Goal: Task Accomplishment & Management: Manage account settings

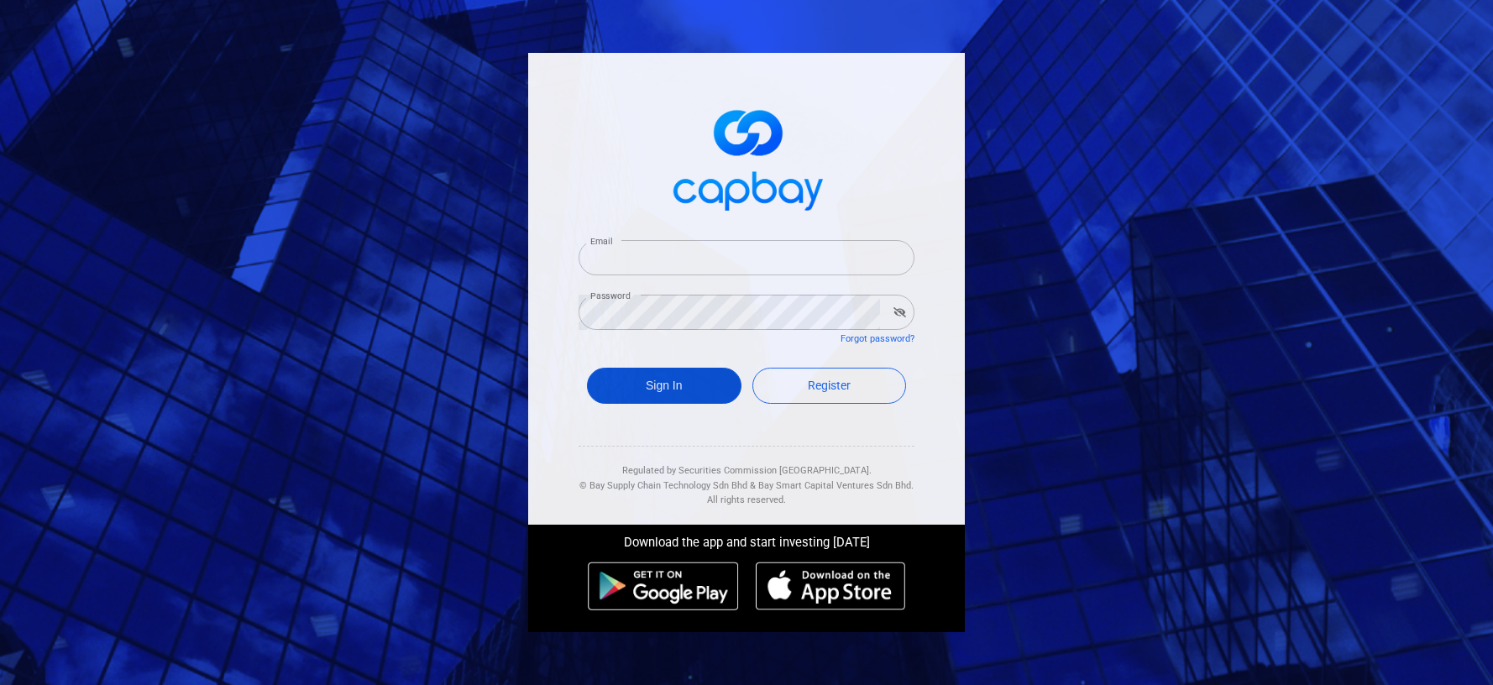
type input "[EMAIL_ADDRESS][DOMAIN_NAME]"
click at [643, 387] on button "Sign In" at bounding box center [664, 386] width 155 height 36
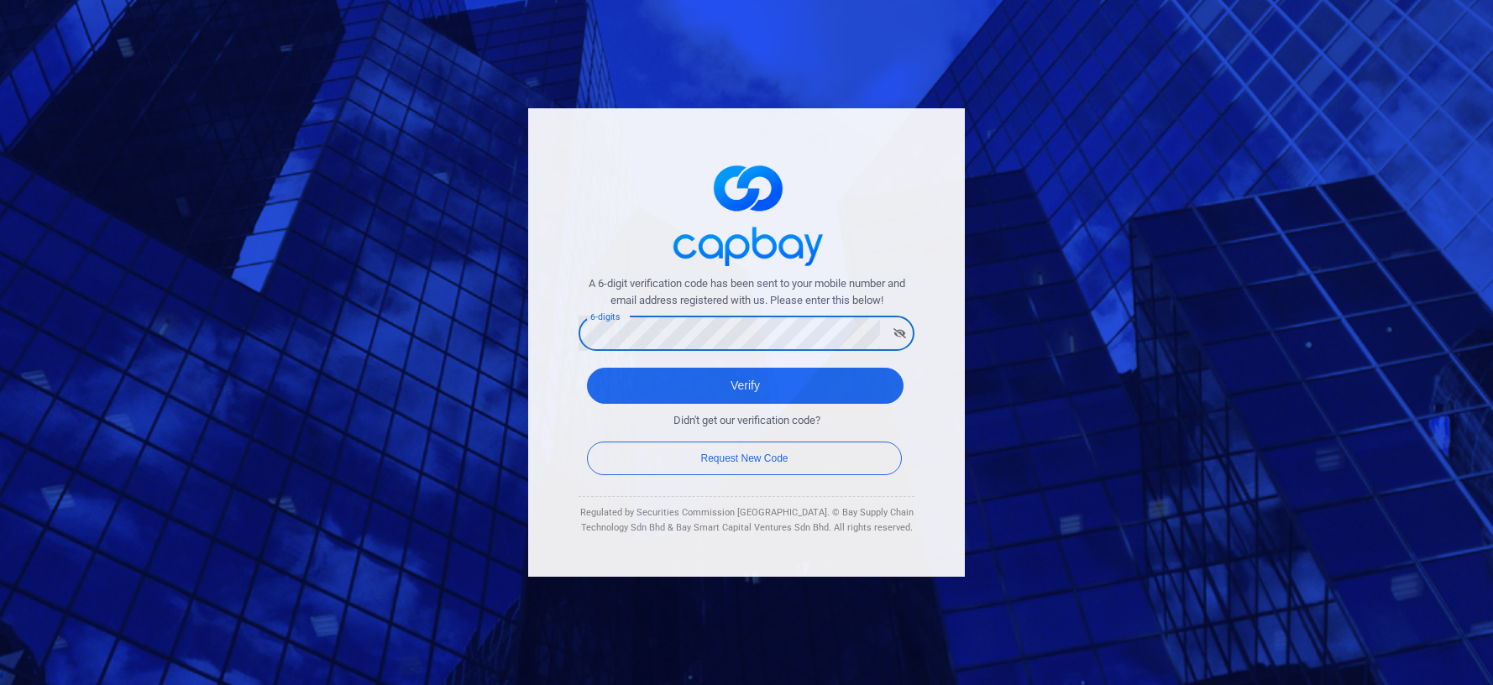
click at [587, 368] on button "Verify" at bounding box center [745, 386] width 317 height 36
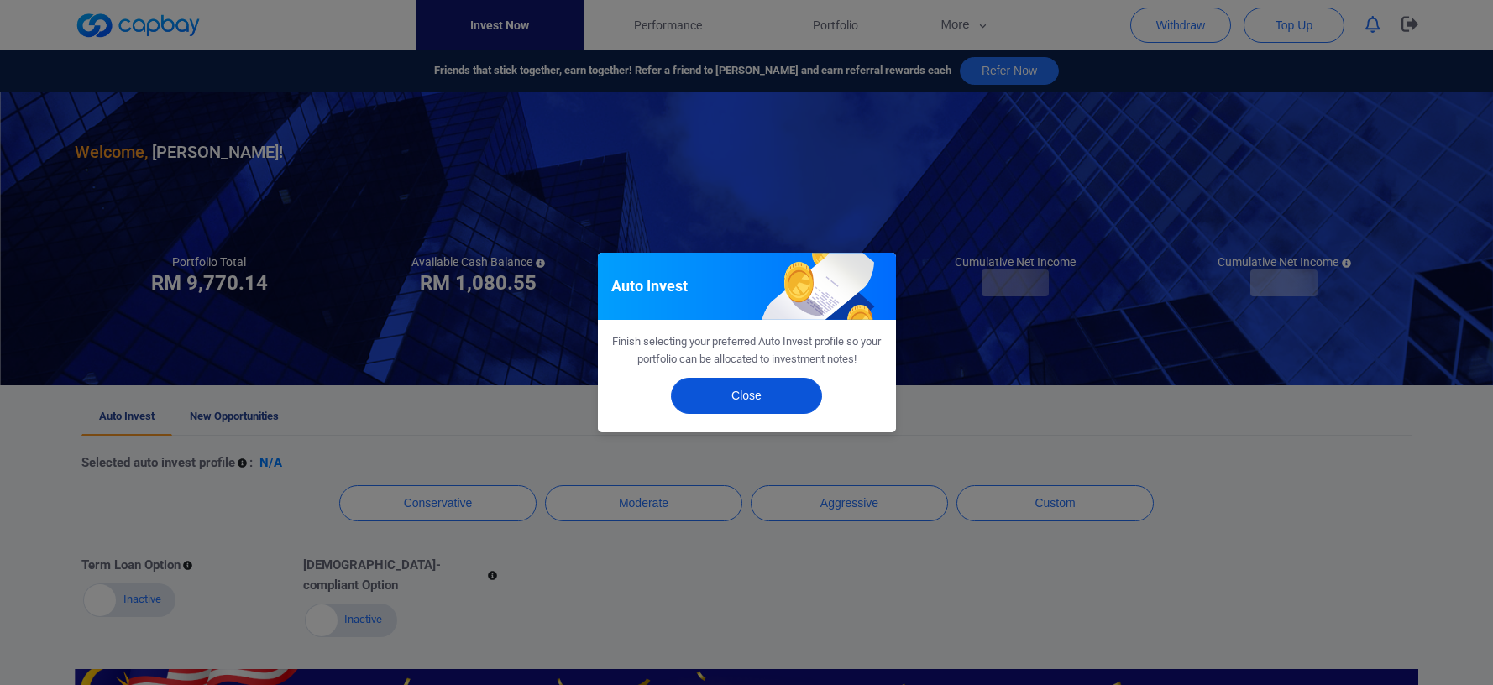
click at [752, 406] on button "Close" at bounding box center [746, 396] width 151 height 36
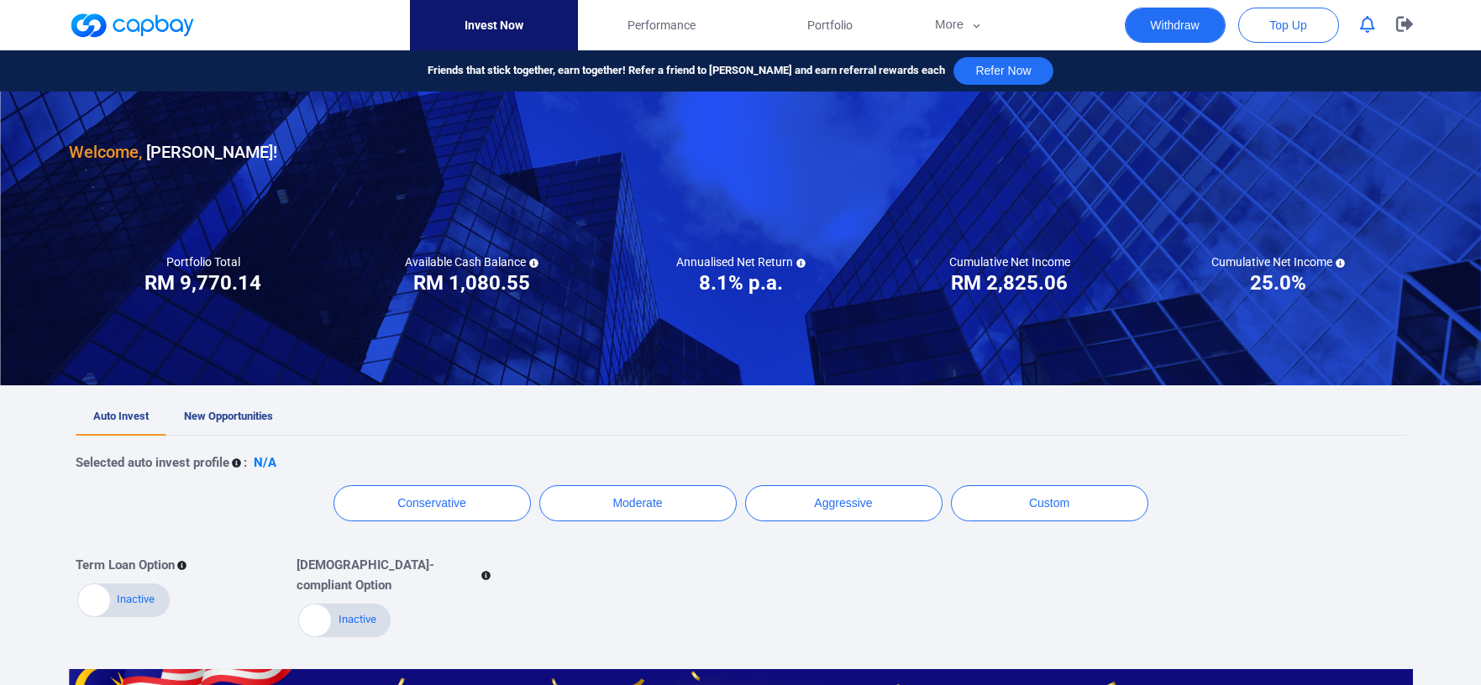
click at [1184, 19] on button "Withdraw" at bounding box center [1175, 25] width 101 height 35
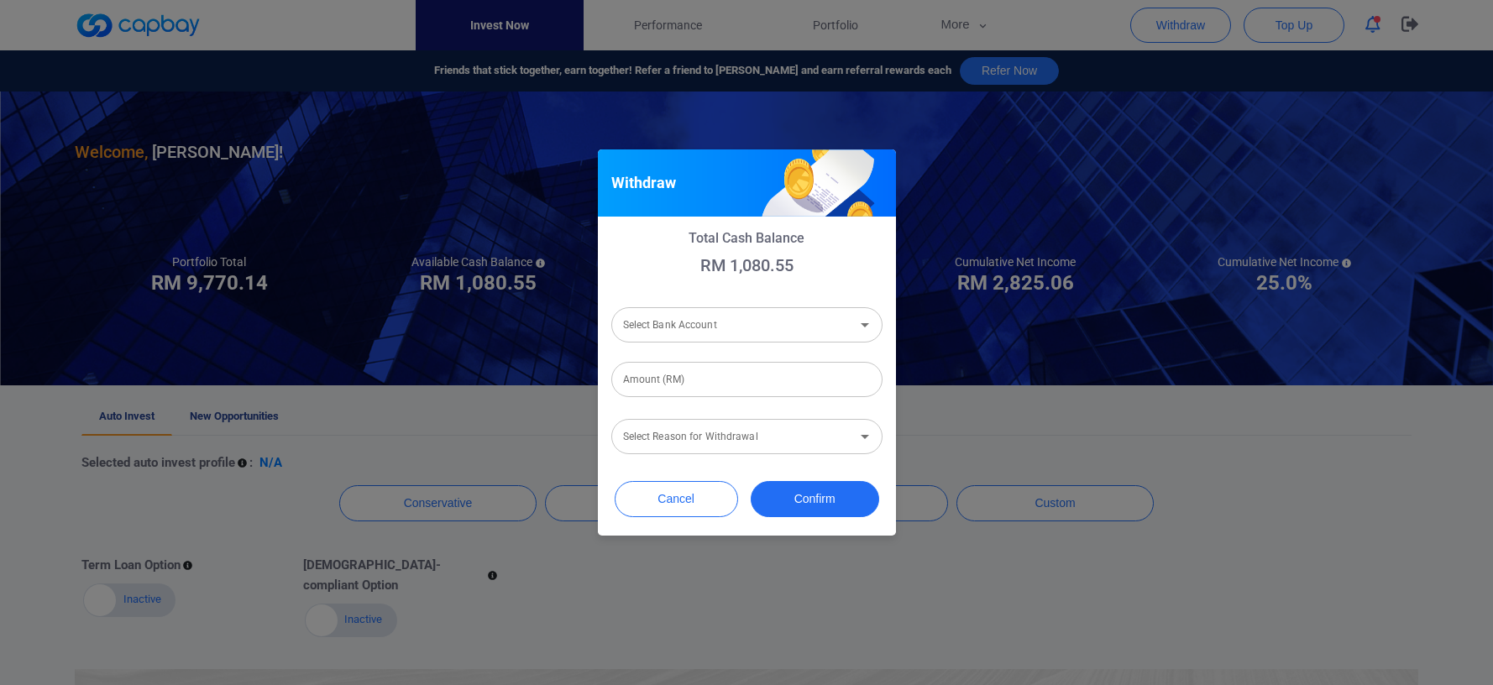
click at [731, 327] on input "Select Bank Account" at bounding box center [732, 324] width 233 height 31
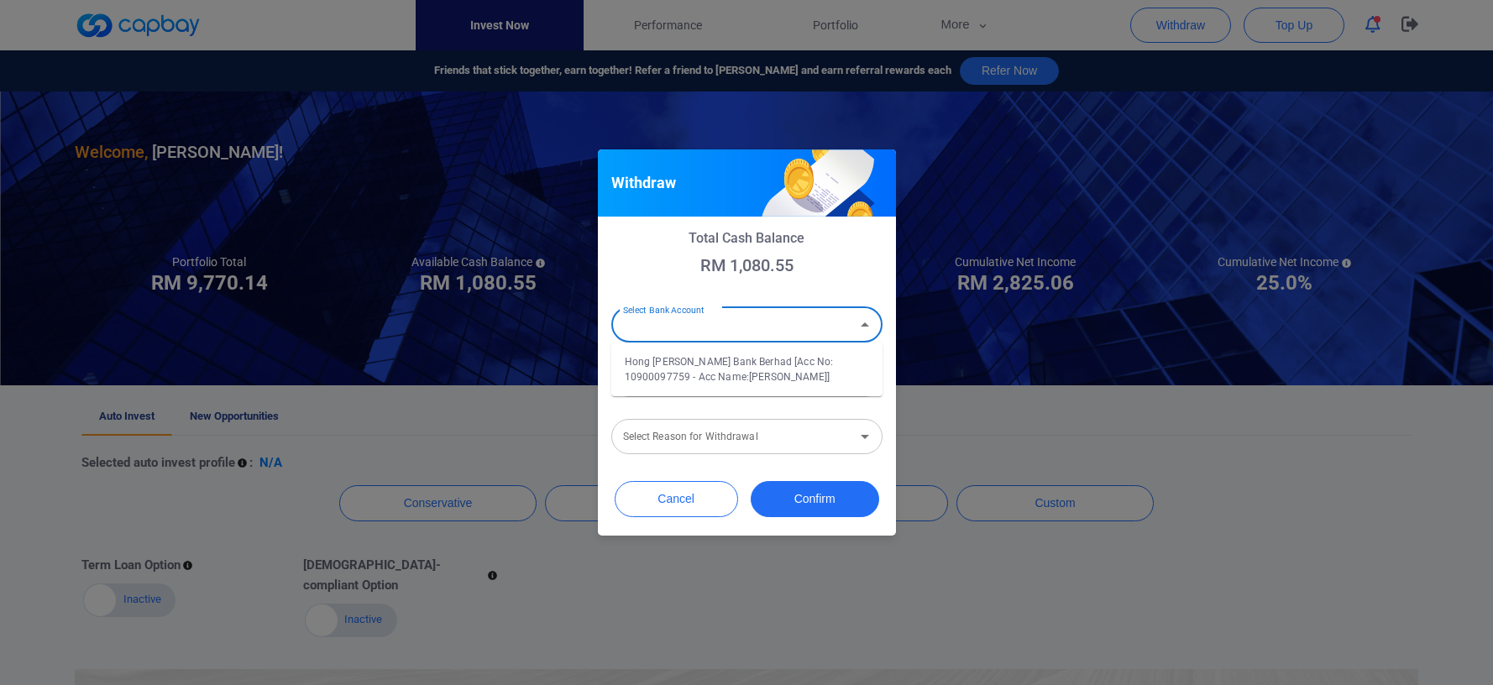
click at [742, 368] on li "Hong [PERSON_NAME] Bank Berhad [Acc No: 10900097759 - Acc Name:[PERSON_NAME]]" at bounding box center [746, 369] width 271 height 40
type input "Hong [PERSON_NAME] Bank Berhad [Acc No: 10900097759 - Acc Name:[PERSON_NAME]]"
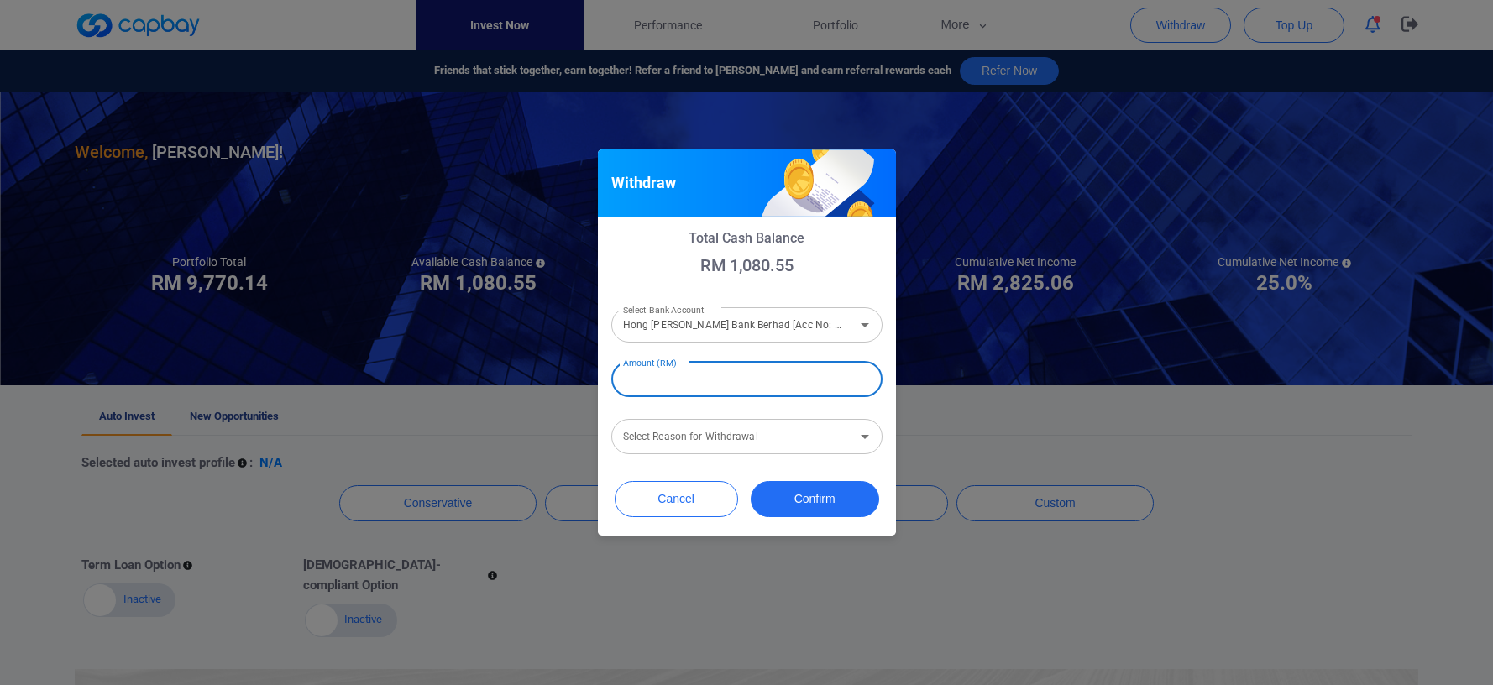
click at [744, 370] on input "Amount (RM)" at bounding box center [746, 379] width 271 height 35
type input "RM 1,080.55"
click at [724, 438] on div "Select Reason for Withdrawal Select Reason for Withdrawal" at bounding box center [746, 436] width 271 height 38
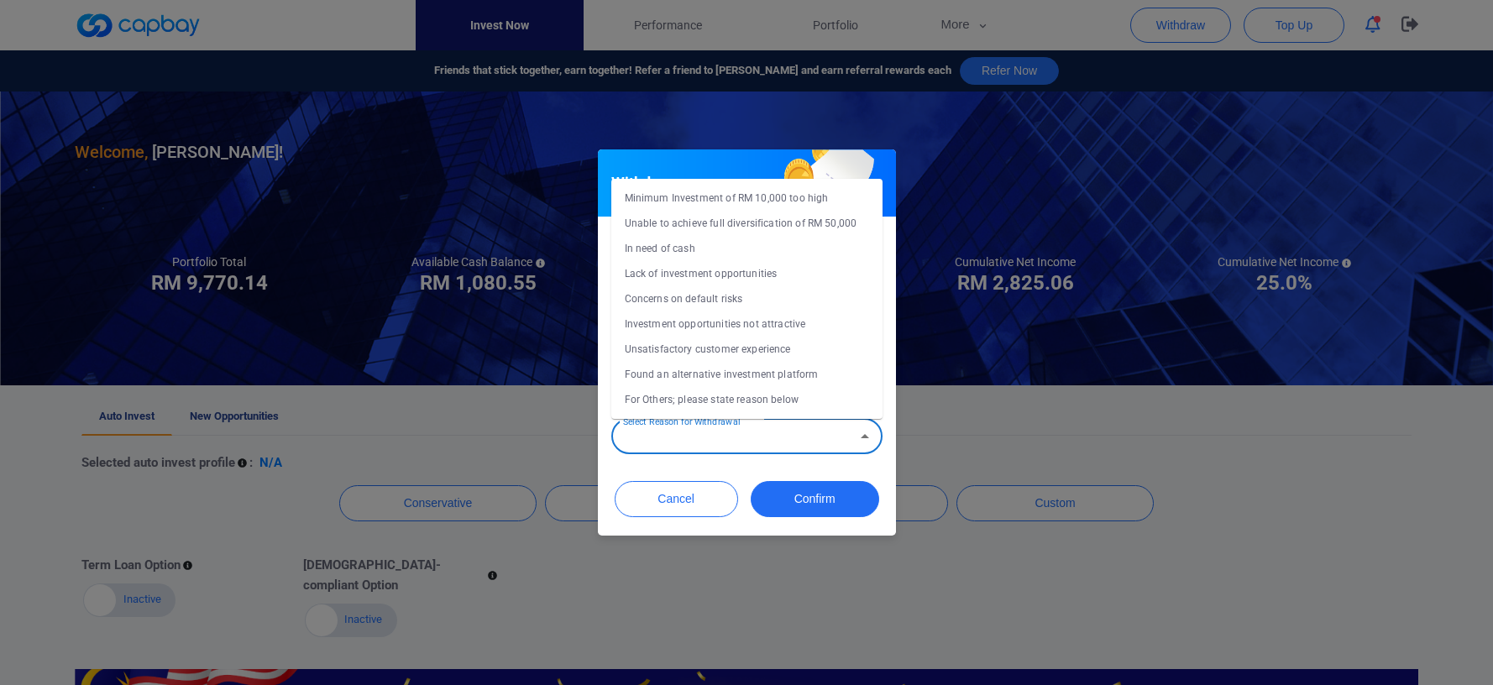
click at [744, 247] on li "In need of cash" at bounding box center [746, 248] width 271 height 25
type input "In need of cash"
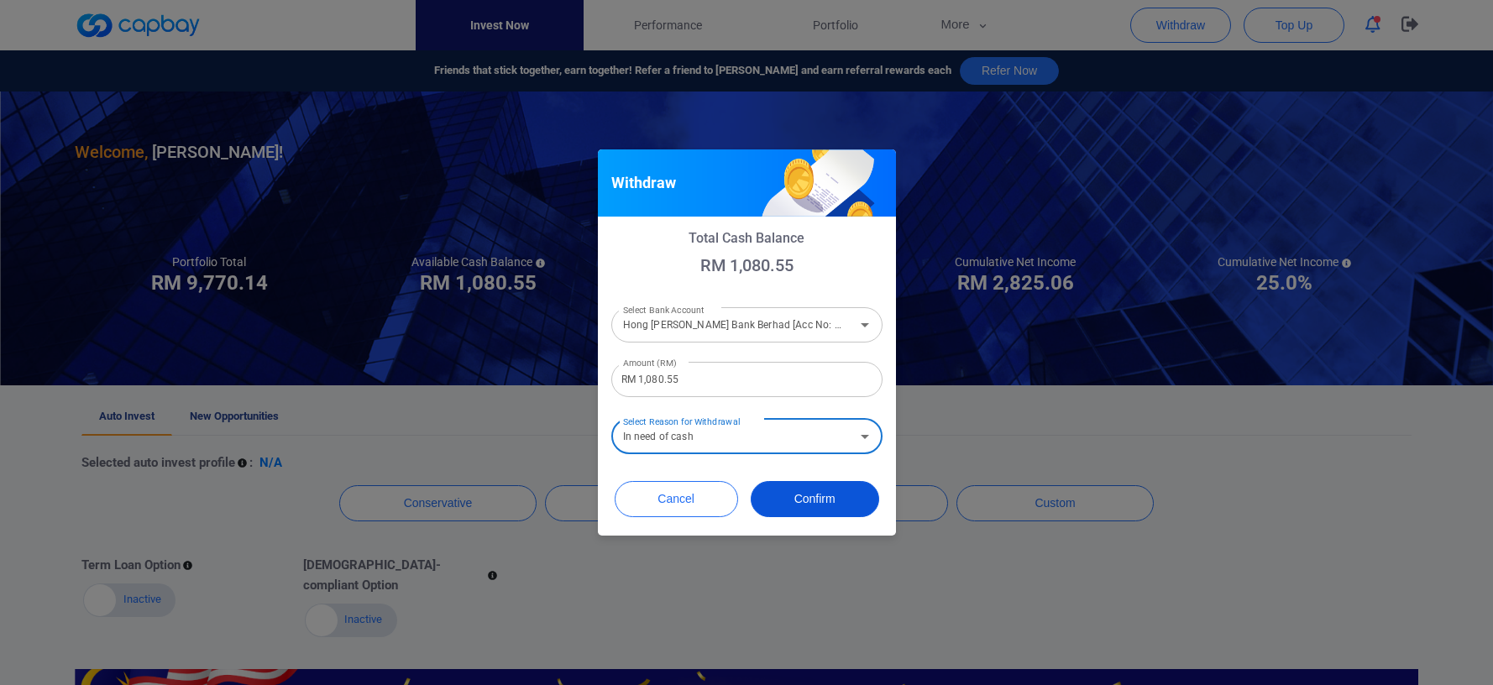
click at [780, 489] on button "Confirm" at bounding box center [815, 499] width 128 height 36
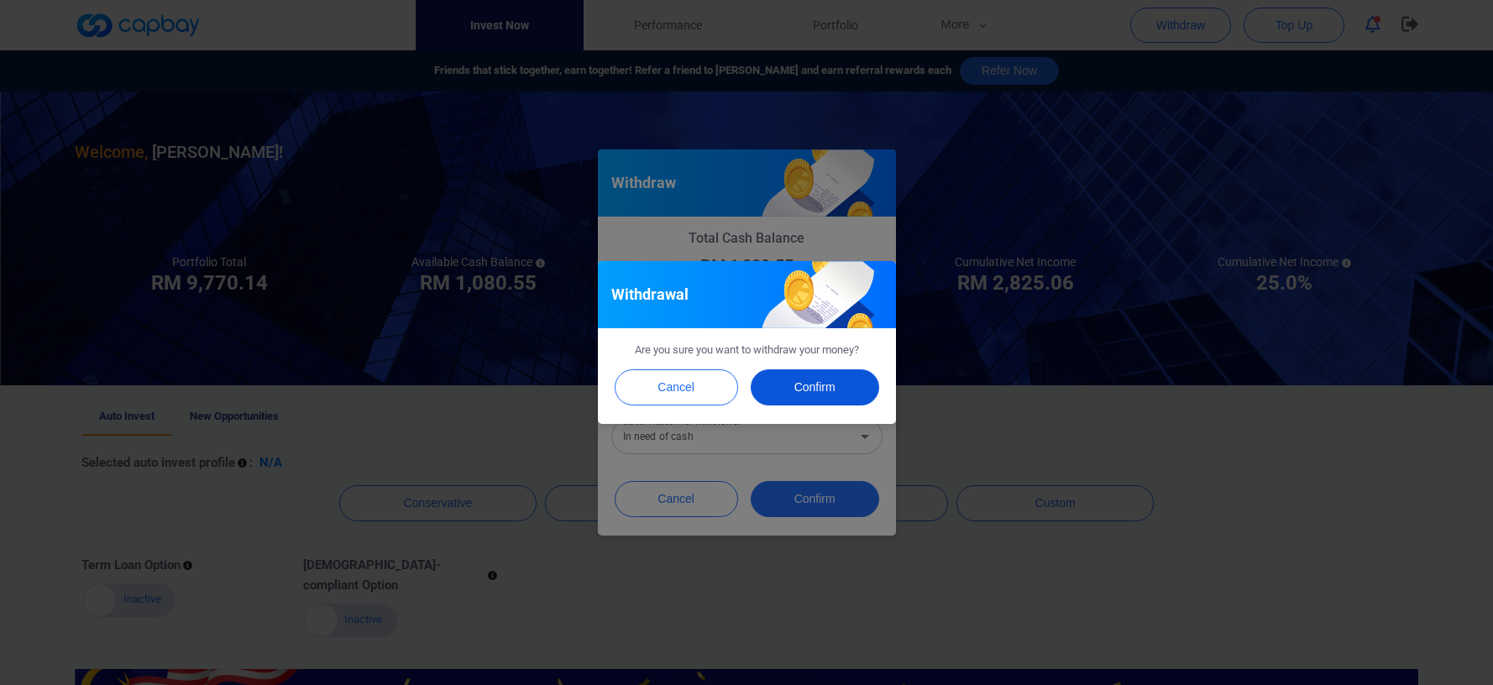
click at [830, 388] on button "Confirm" at bounding box center [815, 388] width 128 height 36
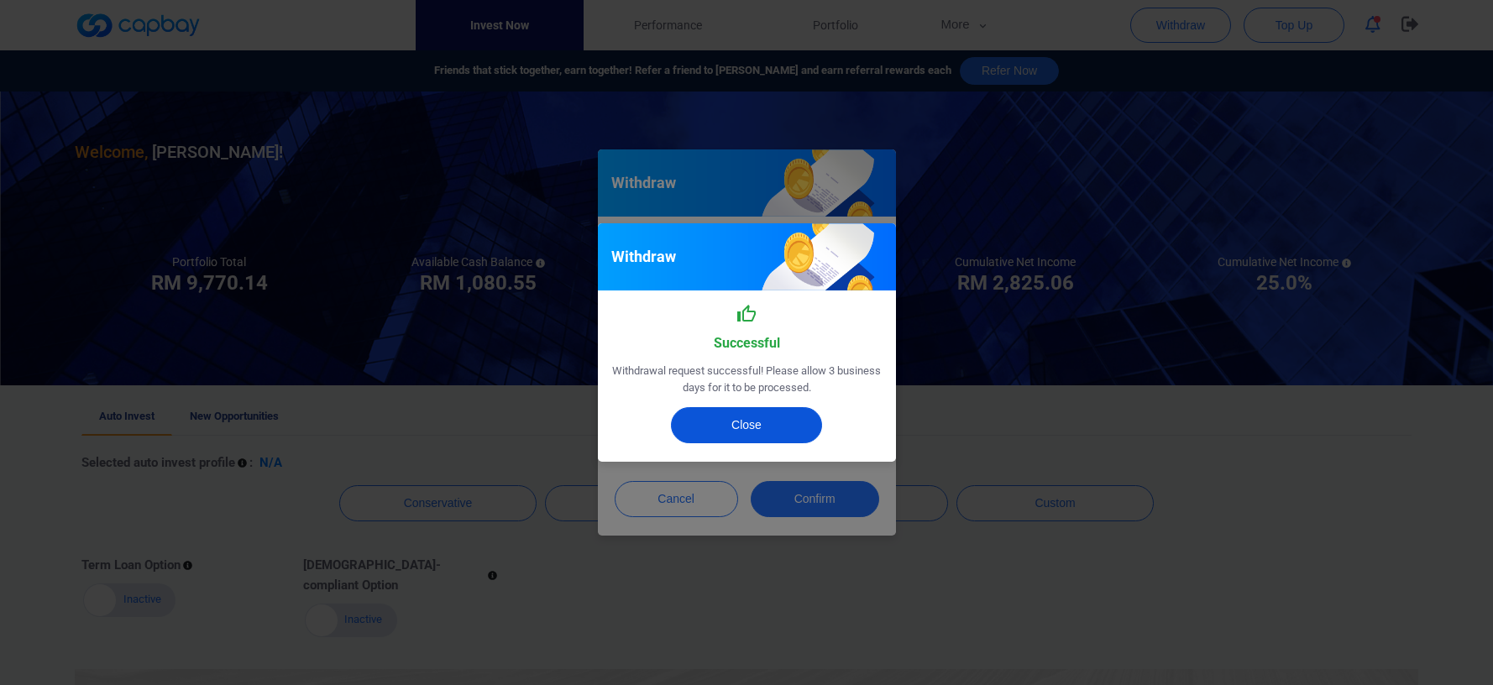
click at [763, 426] on button "Close" at bounding box center [746, 425] width 151 height 36
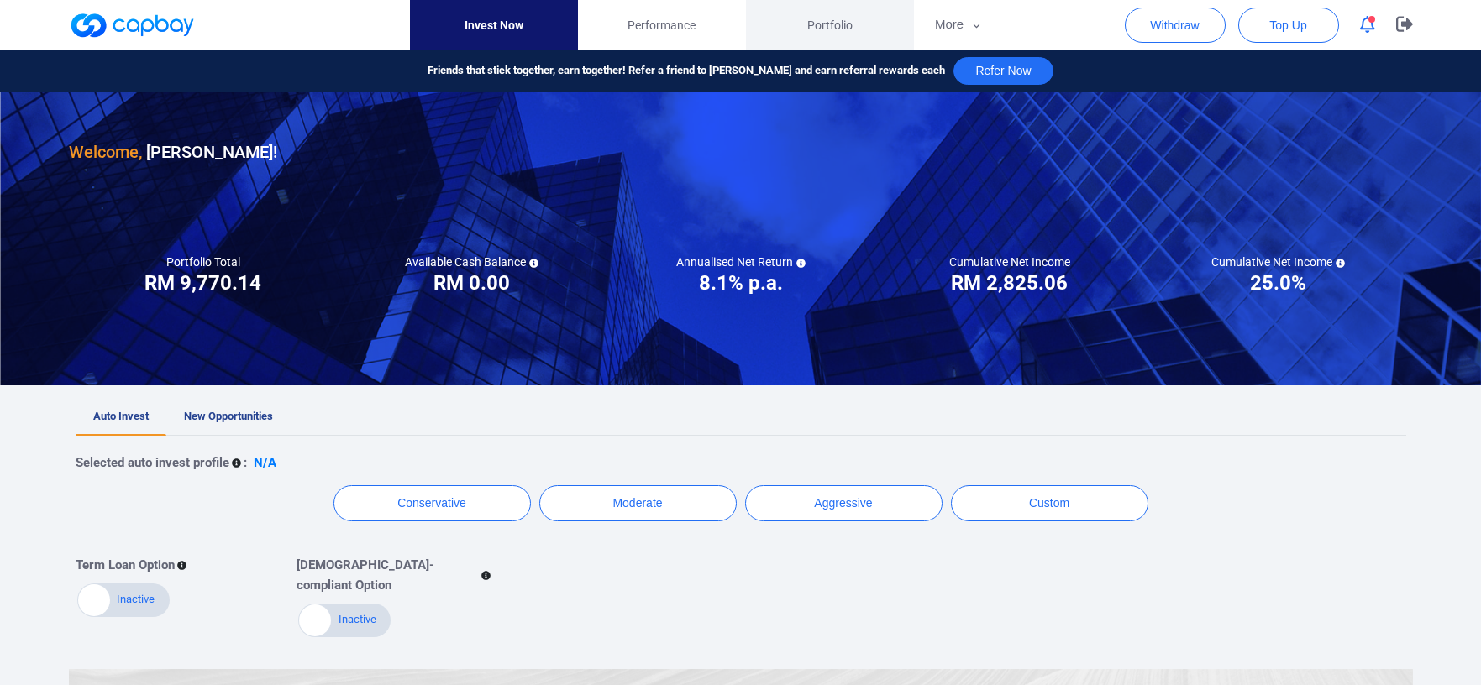
click at [828, 24] on span "Portfolio" at bounding box center [829, 25] width 45 height 18
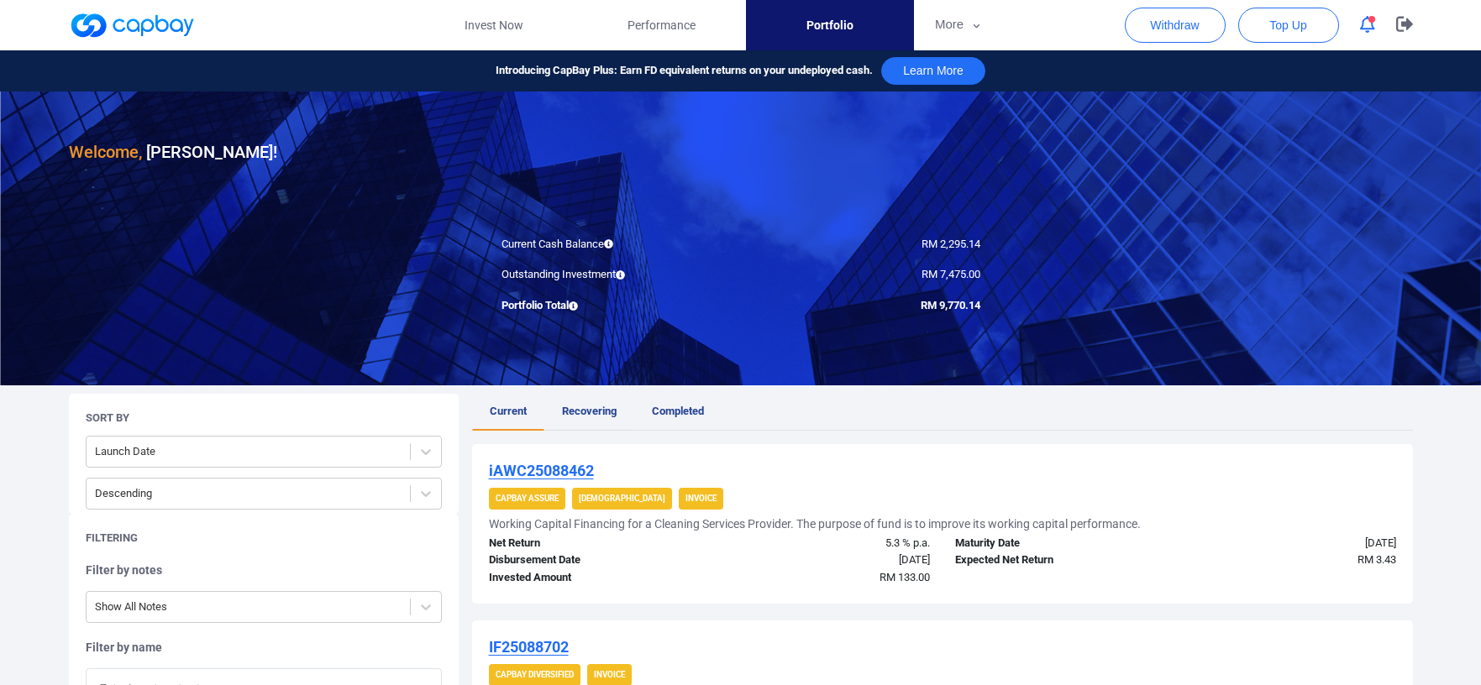
click at [585, 424] on link "Recovering" at bounding box center [589, 412] width 90 height 37
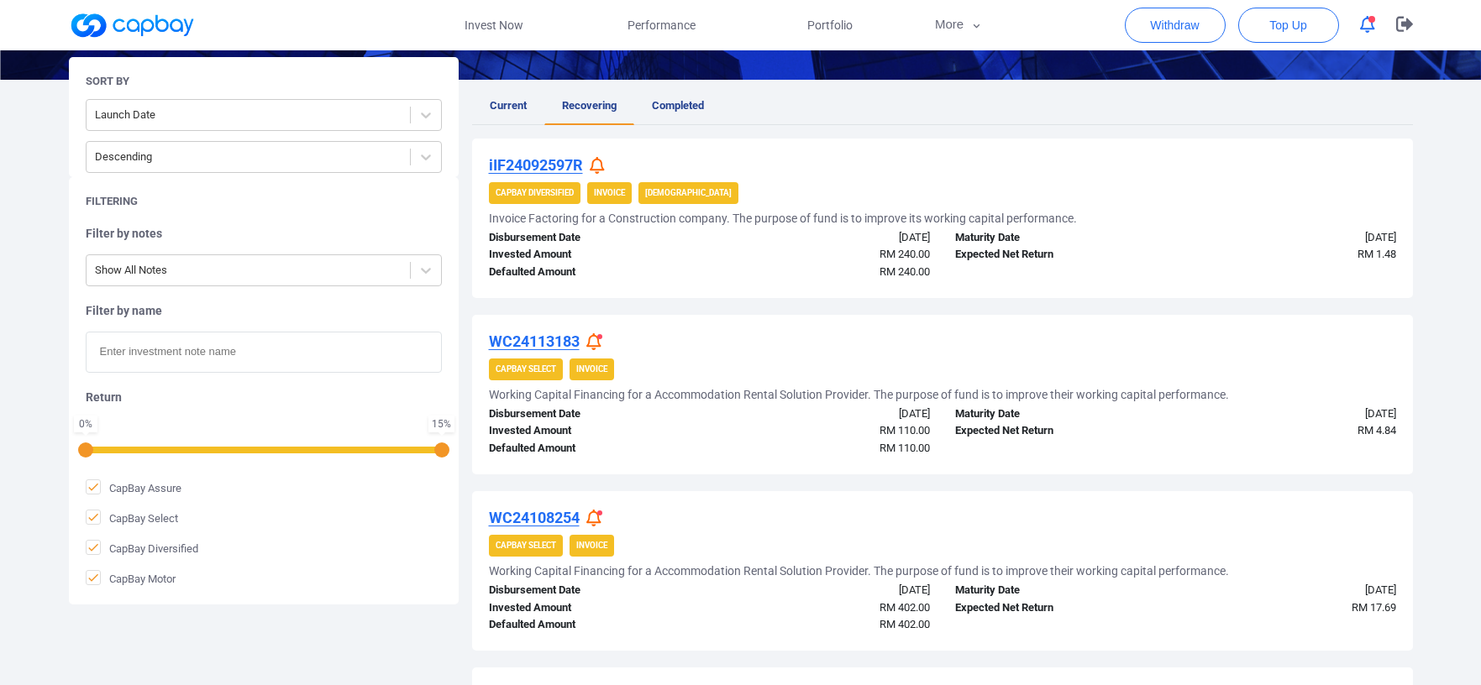
scroll to position [456, 0]
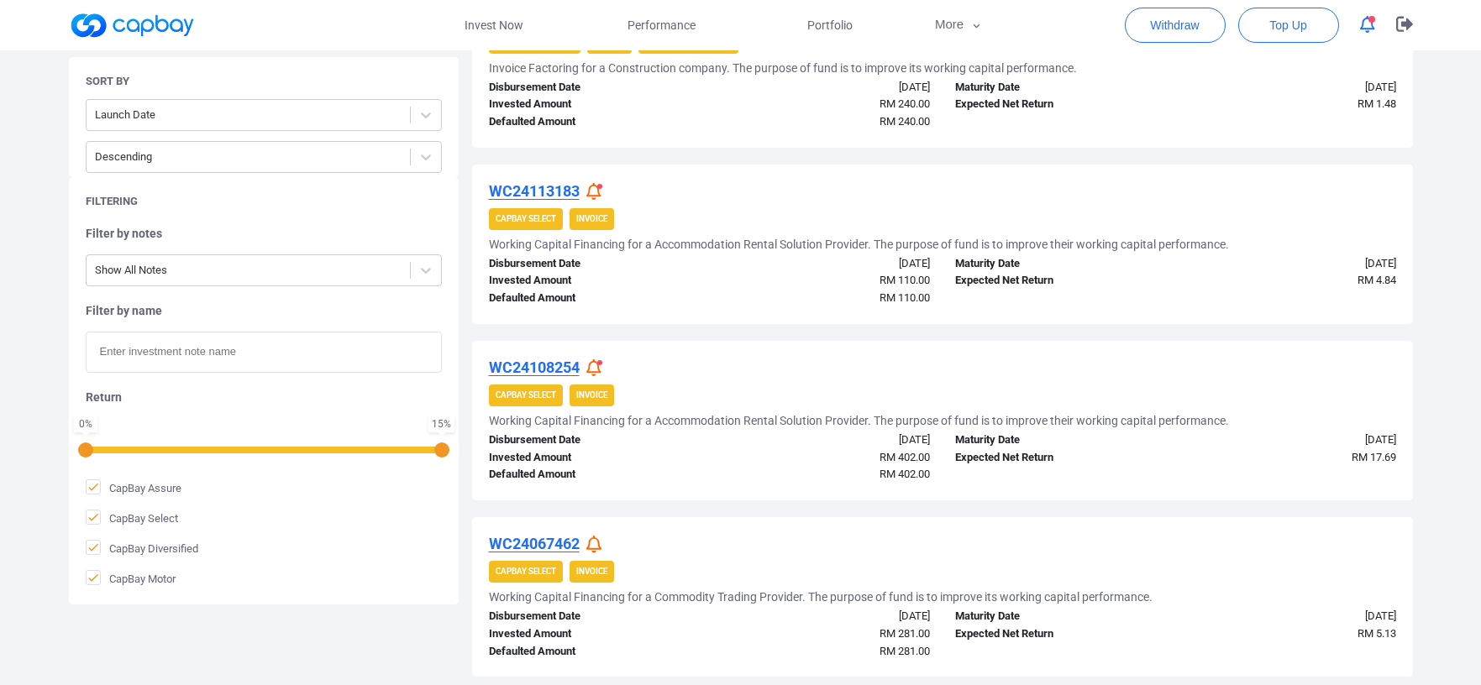
click at [601, 184] on span at bounding box center [599, 186] width 5 height 5
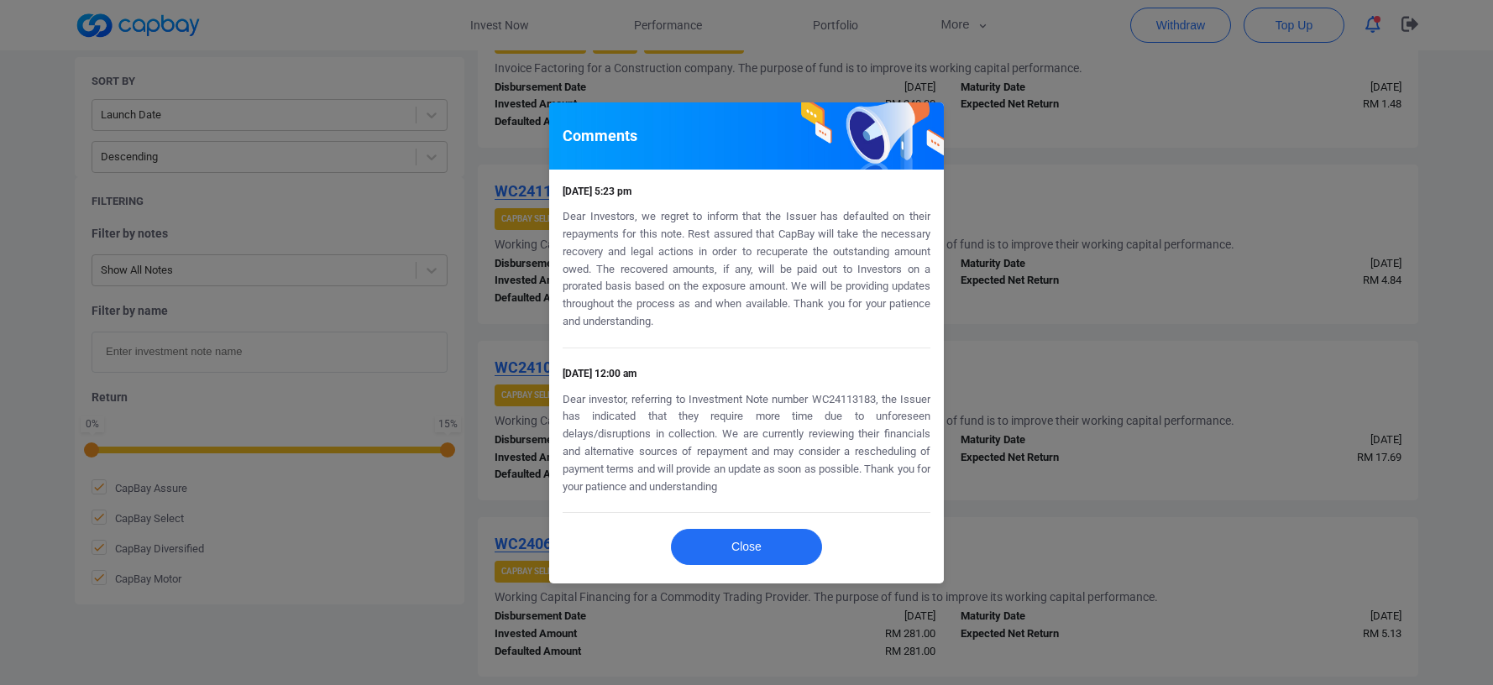
click at [1035, 186] on div "Comments 31 Jul 2025 5:23 pm Dear Investors, we regret to inform that the Issue…" at bounding box center [746, 342] width 1493 height 685
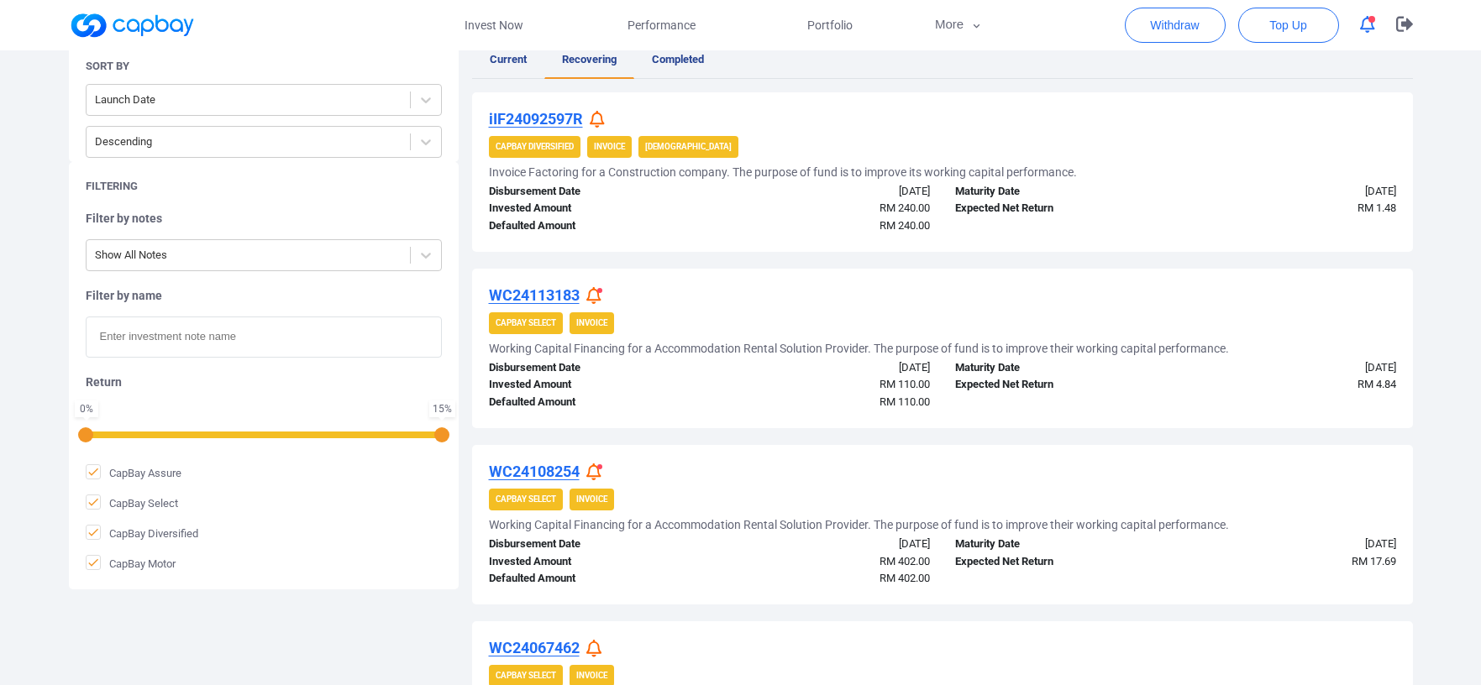
scroll to position [204, 0]
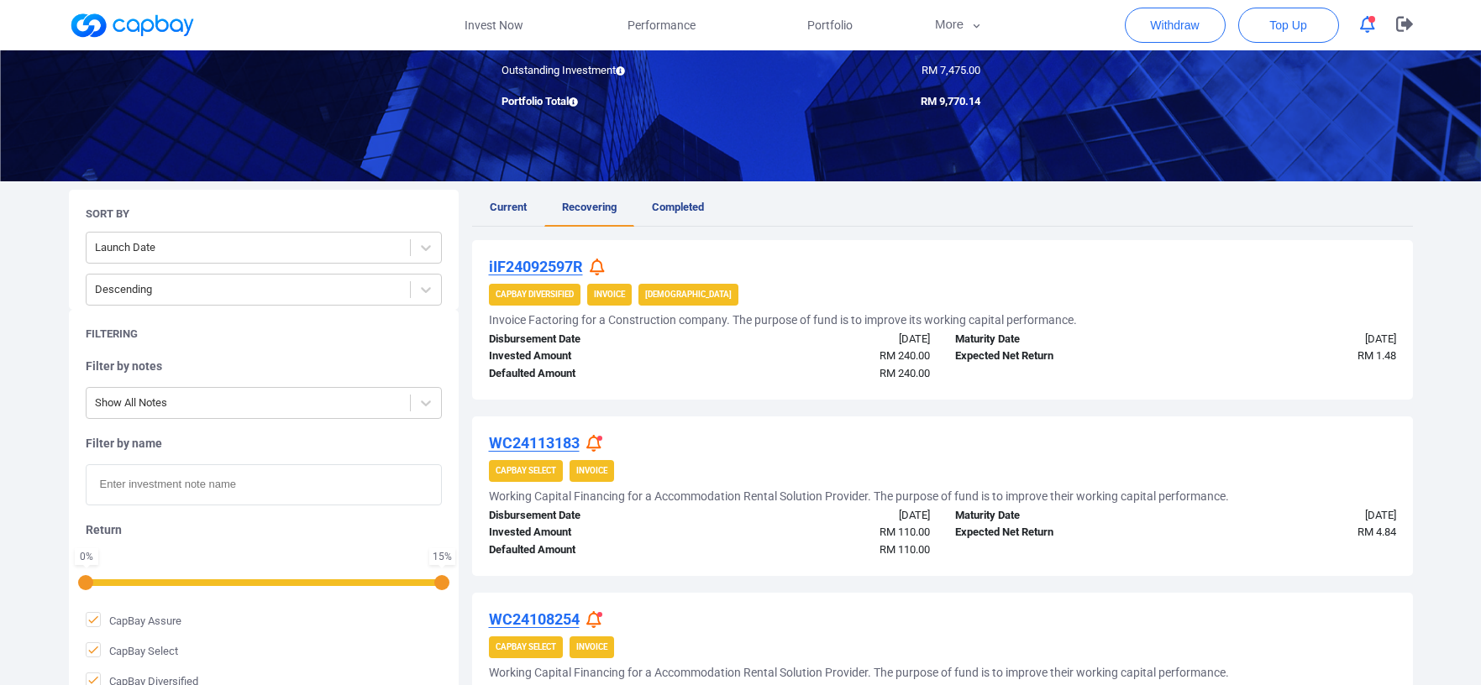
click at [602, 266] on icon at bounding box center [597, 268] width 15 height 18
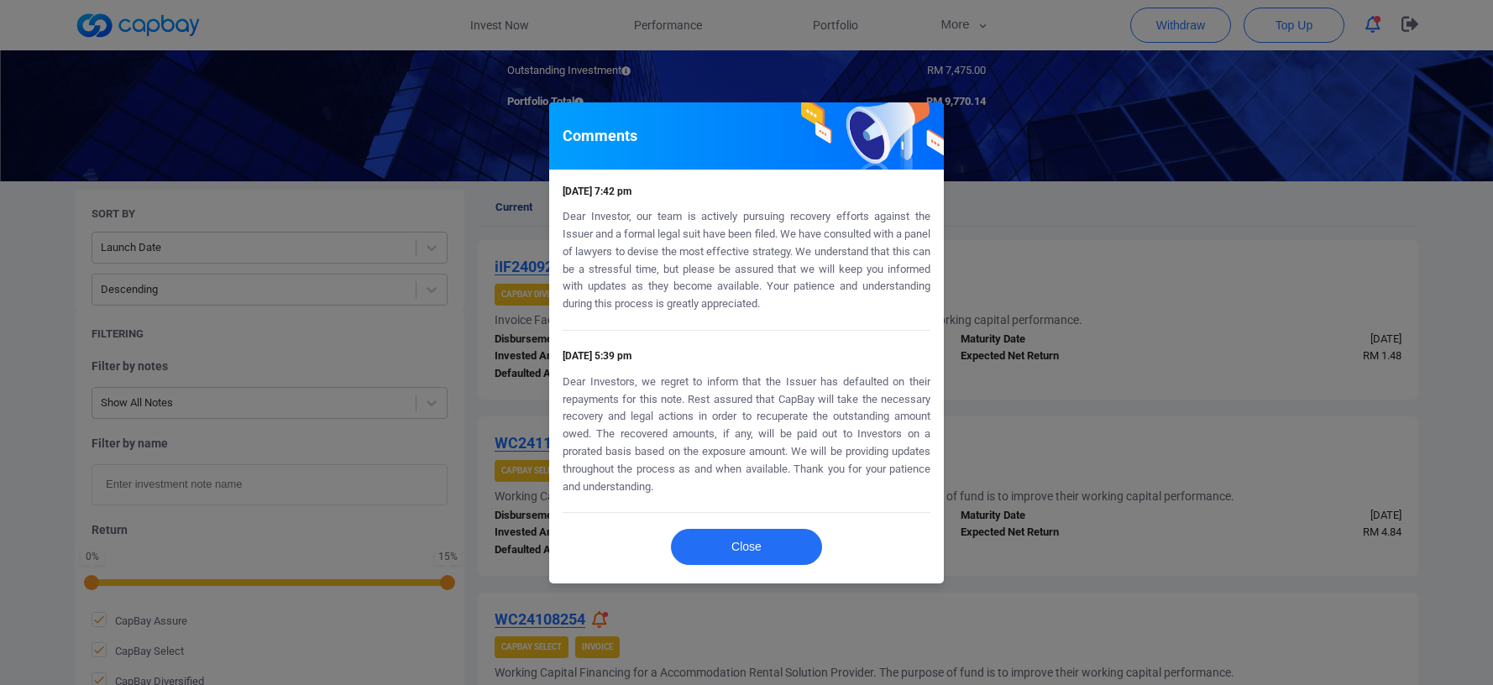
click at [1098, 278] on div "Comments 14 Aug 2025 7:42 pm Dear Investor, our team is actively pursuing recov…" at bounding box center [746, 342] width 1493 height 685
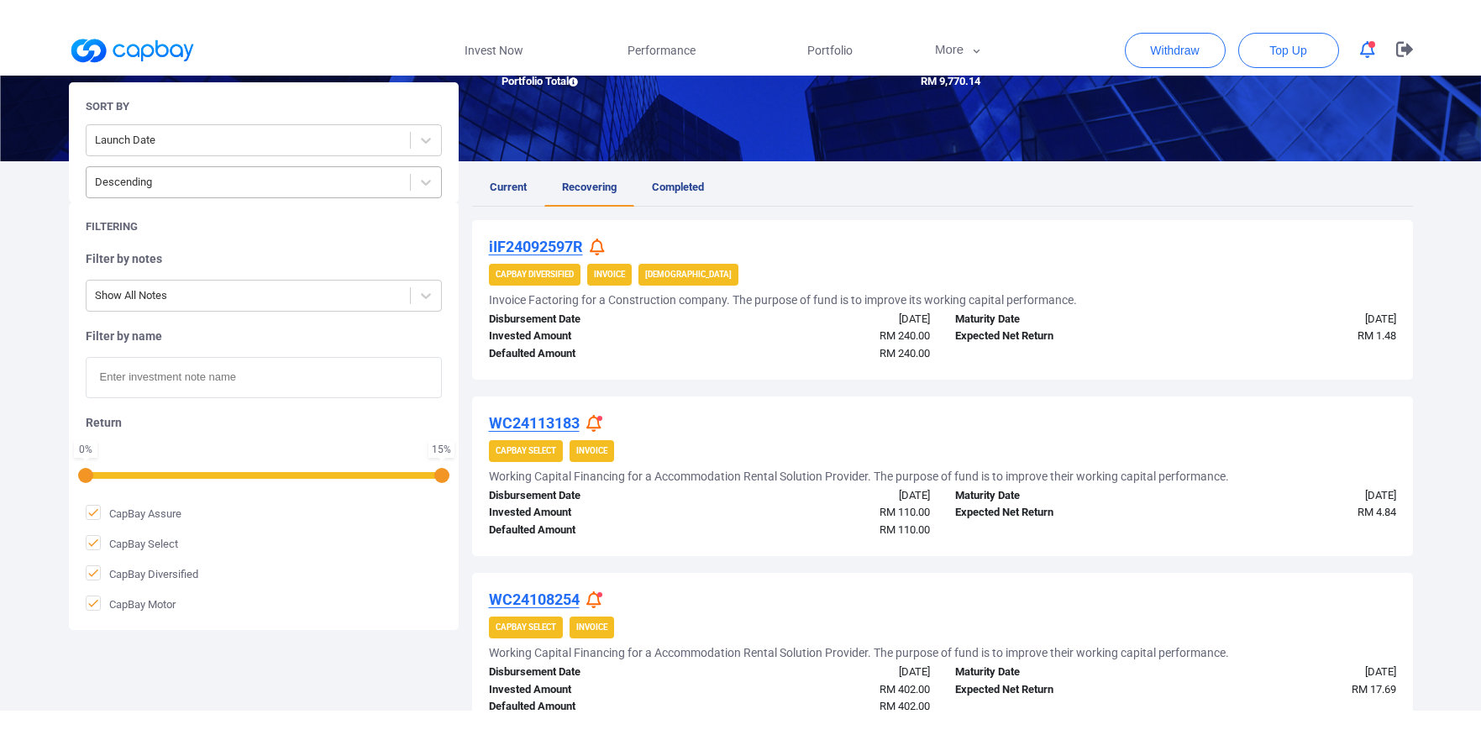
scroll to position [0, 0]
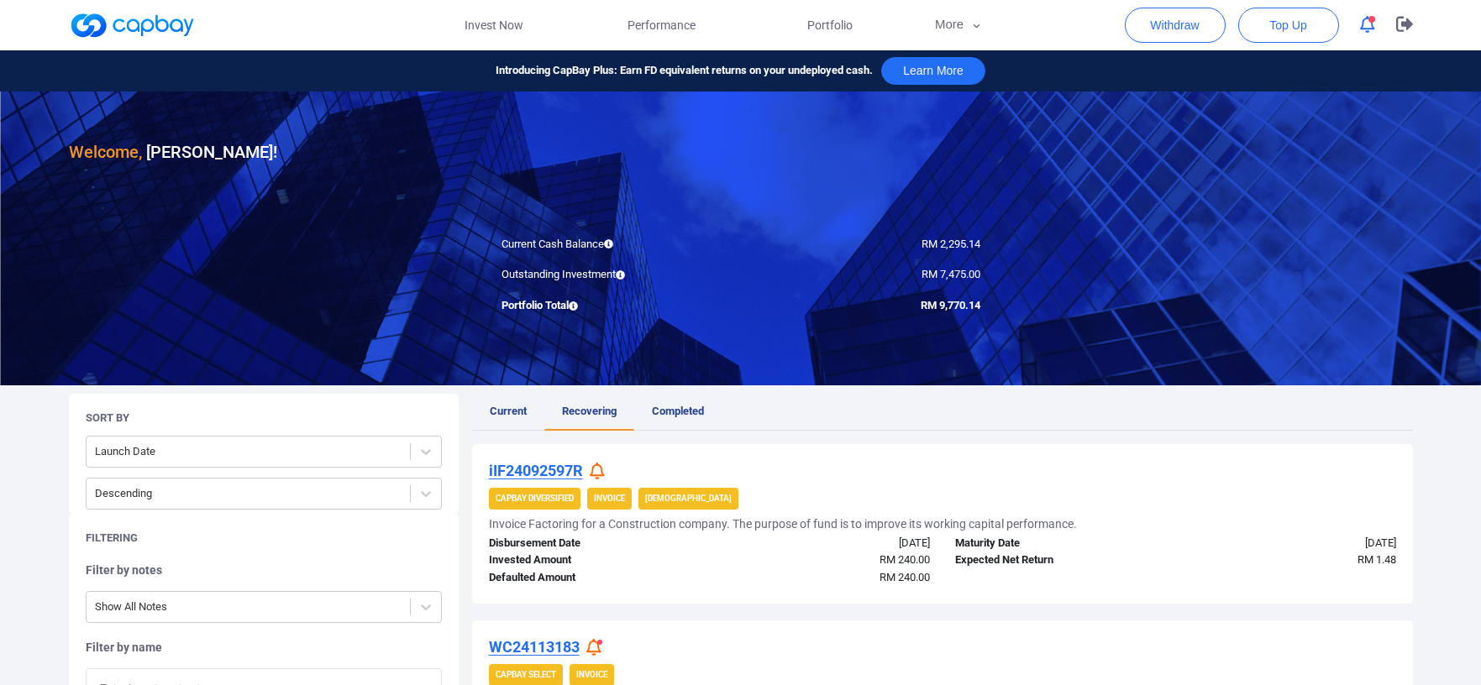
click at [139, 38] on link at bounding box center [132, 25] width 126 height 27
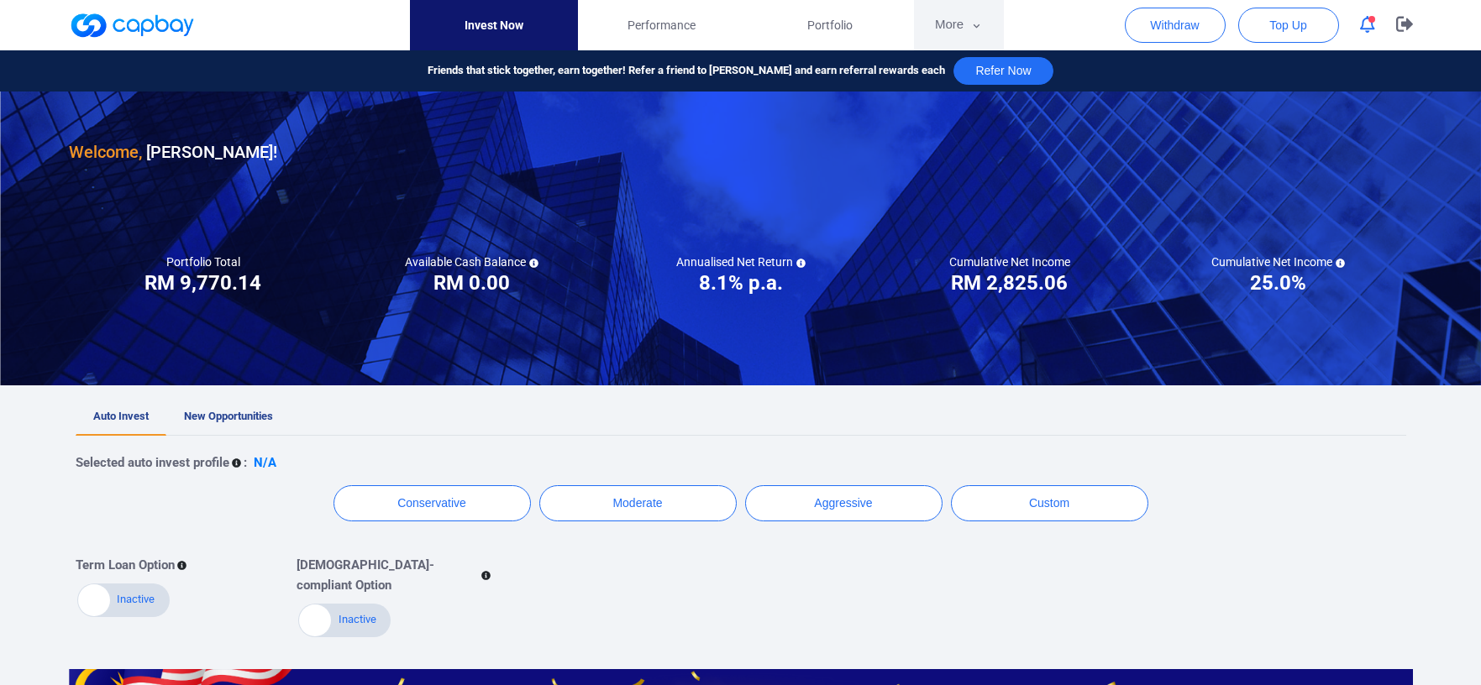
click at [952, 24] on button "More" at bounding box center [959, 25] width 90 height 50
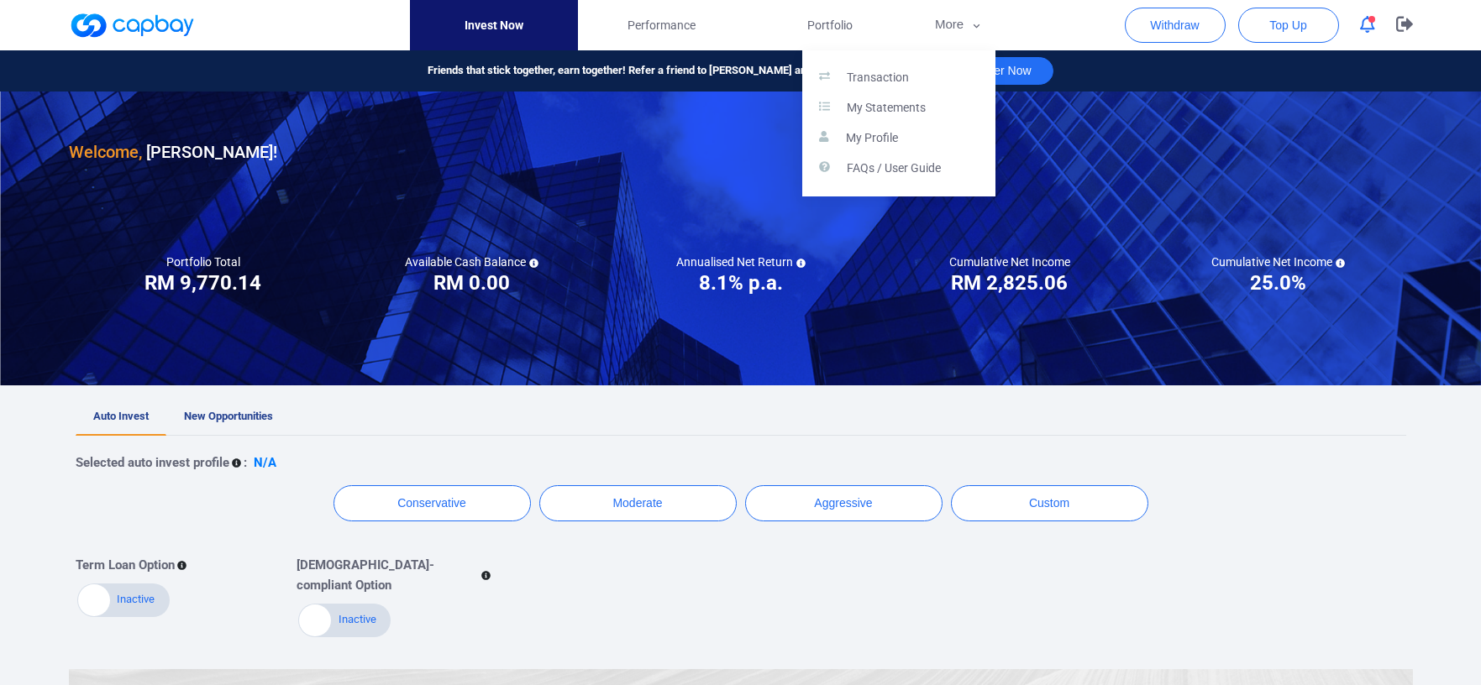
click at [948, 451] on button "button" at bounding box center [740, 342] width 1481 height 685
